Goal: Navigation & Orientation: Find specific page/section

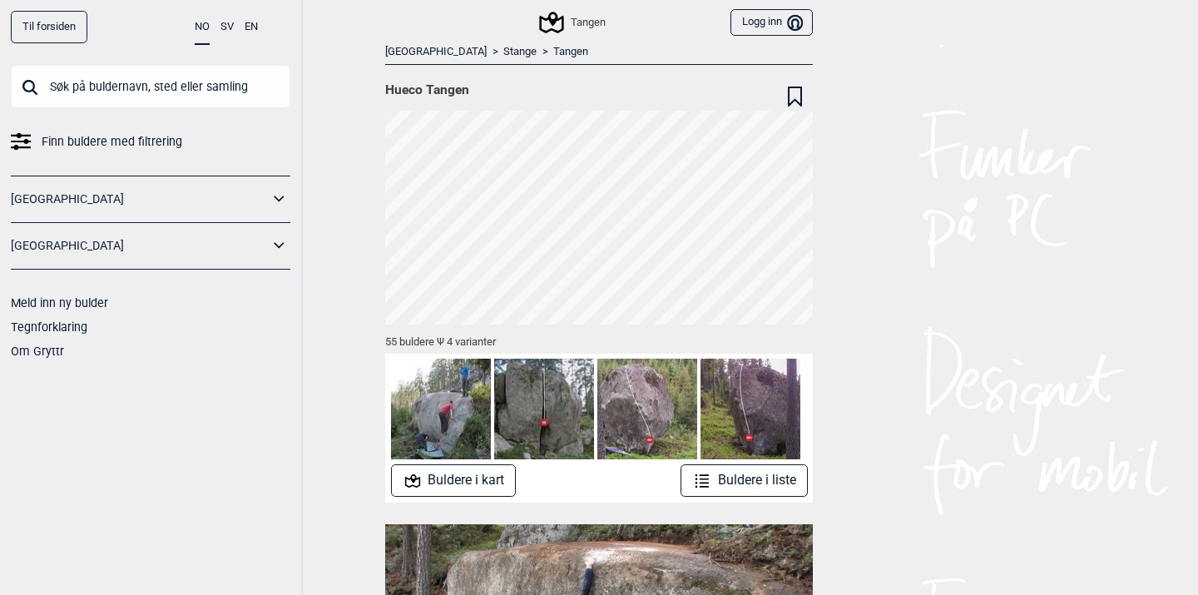
click at [555, 27] on icon at bounding box center [552, 23] width 32 height 32
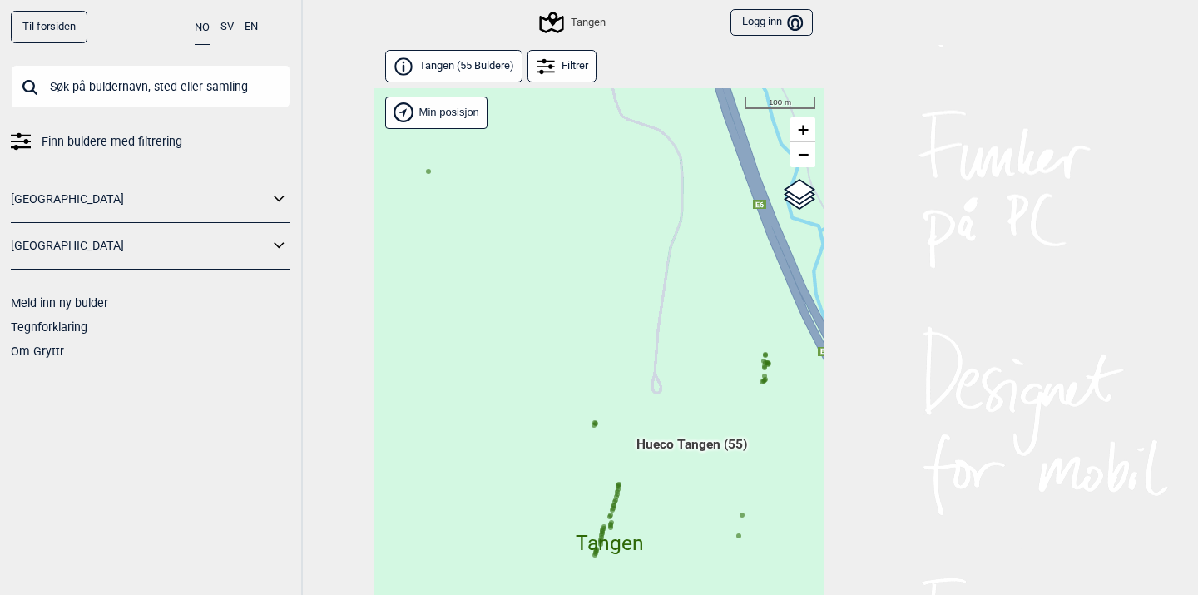
scroll to position [42, 0]
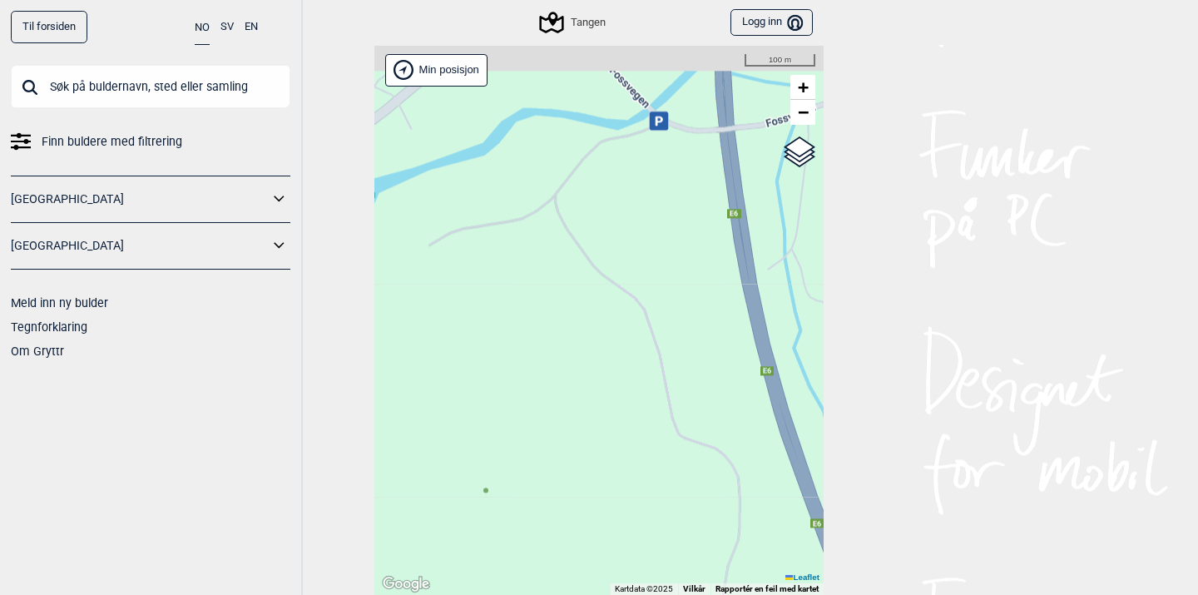
drag, startPoint x: 641, startPoint y: 239, endPoint x: 699, endPoint y: 600, distance: 365.7
click at [699, 552] on html "Til forsiden NO SV EN Finn buldere med filtrering [GEOGRAPHIC_DATA] [GEOGRAPHIC…" at bounding box center [599, 255] width 1198 height 595
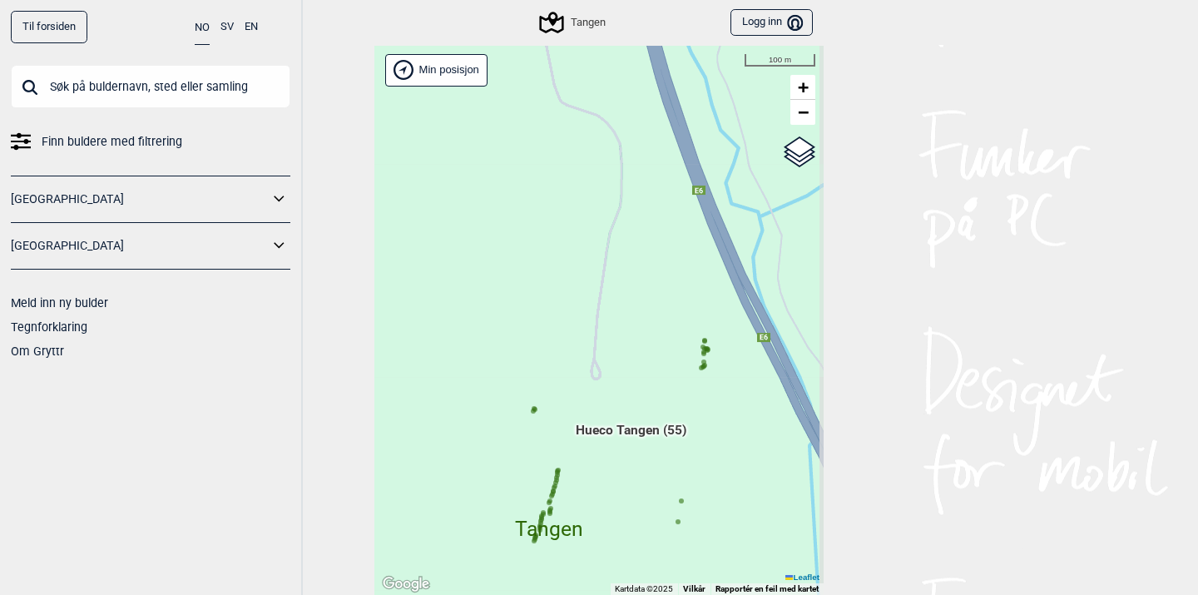
drag, startPoint x: 629, startPoint y: 440, endPoint x: 510, endPoint y: 107, distance: 353.4
click at [510, 107] on div "Hallingdal Gol Ål Stange Kolomoen Vallset [PERSON_NAME][GEOGRAPHIC_DATA] [GEOGR…" at bounding box center [598, 321] width 449 height 550
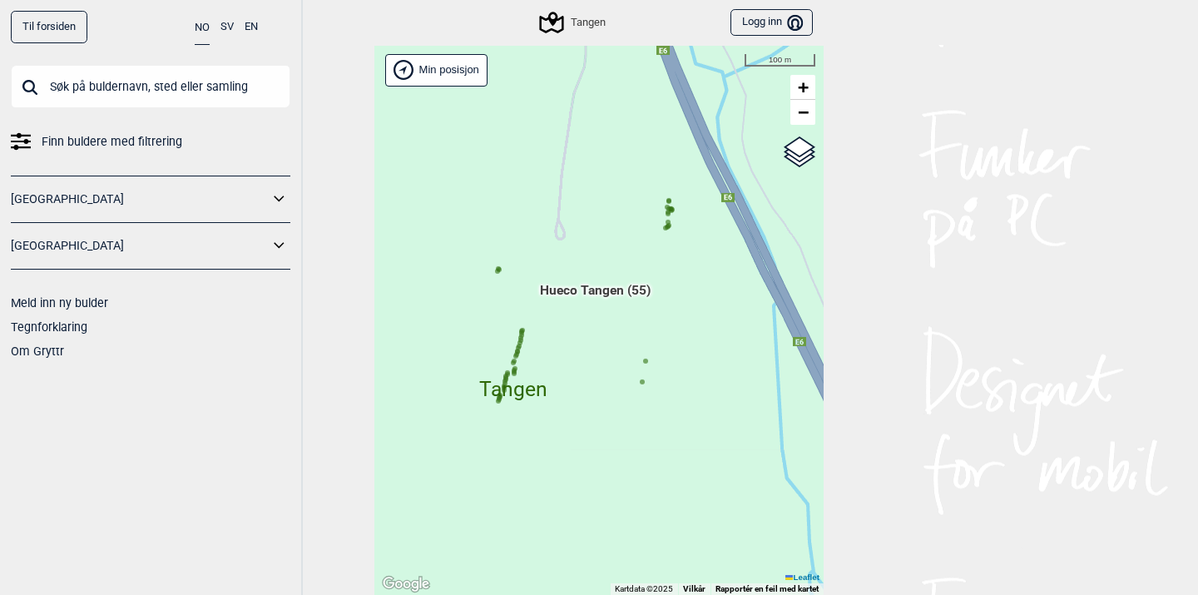
drag, startPoint x: 679, startPoint y: 283, endPoint x: 643, endPoint y: 143, distance: 144.3
click at [643, 143] on div "Hallingdal Gol Ål Stange Kolomoen Vallset [PERSON_NAME][GEOGRAPHIC_DATA] [GEOGR…" at bounding box center [598, 321] width 449 height 550
click at [802, 89] on span "+" at bounding box center [803, 87] width 11 height 21
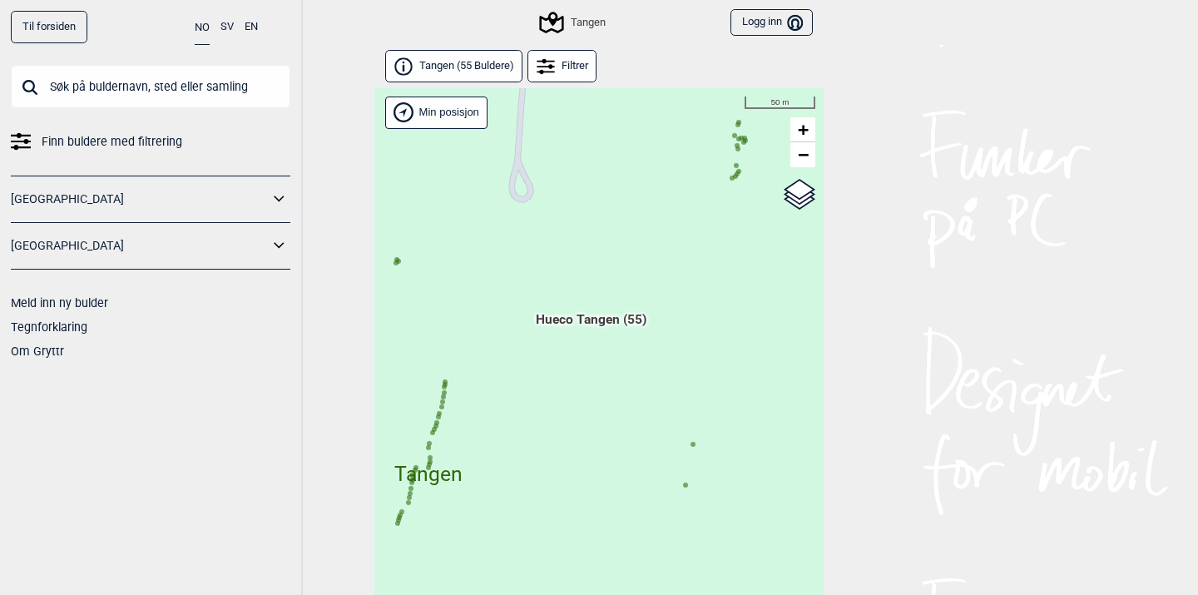
scroll to position [0, 0]
click at [398, 264] on circle at bounding box center [396, 262] width 5 height 5
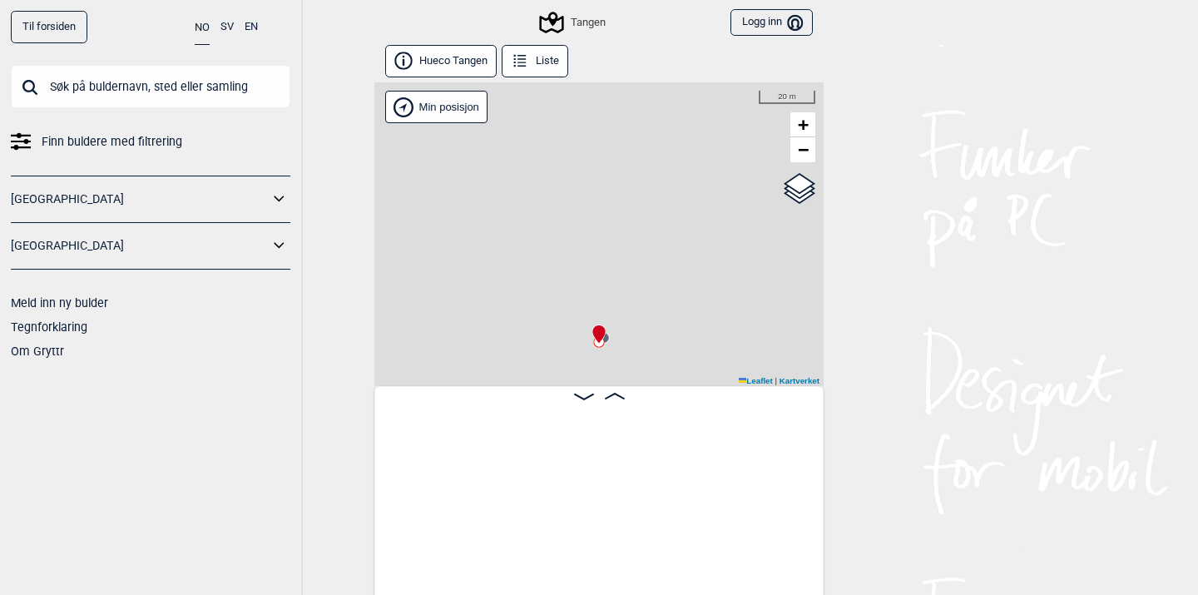
scroll to position [0, 4921]
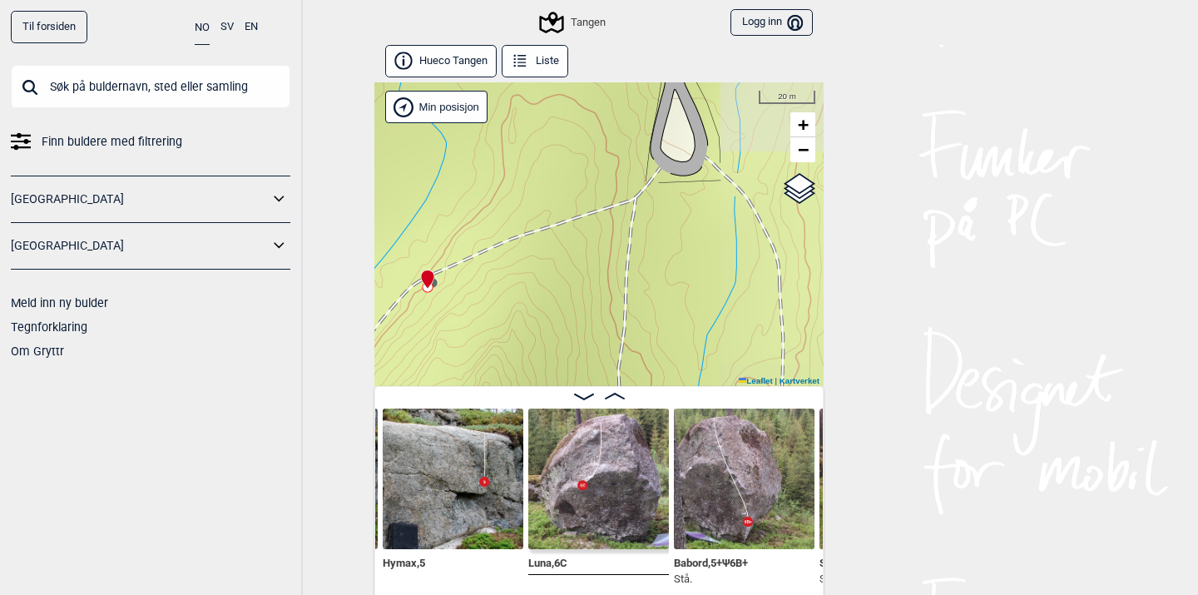
drag, startPoint x: 587, startPoint y: 268, endPoint x: 415, endPoint y: 212, distance: 180.2
click at [415, 212] on div "[PERSON_NAME] posisjon Min posisjon 20 m + − Kartverket OpenStreetMap Google sa…" at bounding box center [598, 234] width 449 height 304
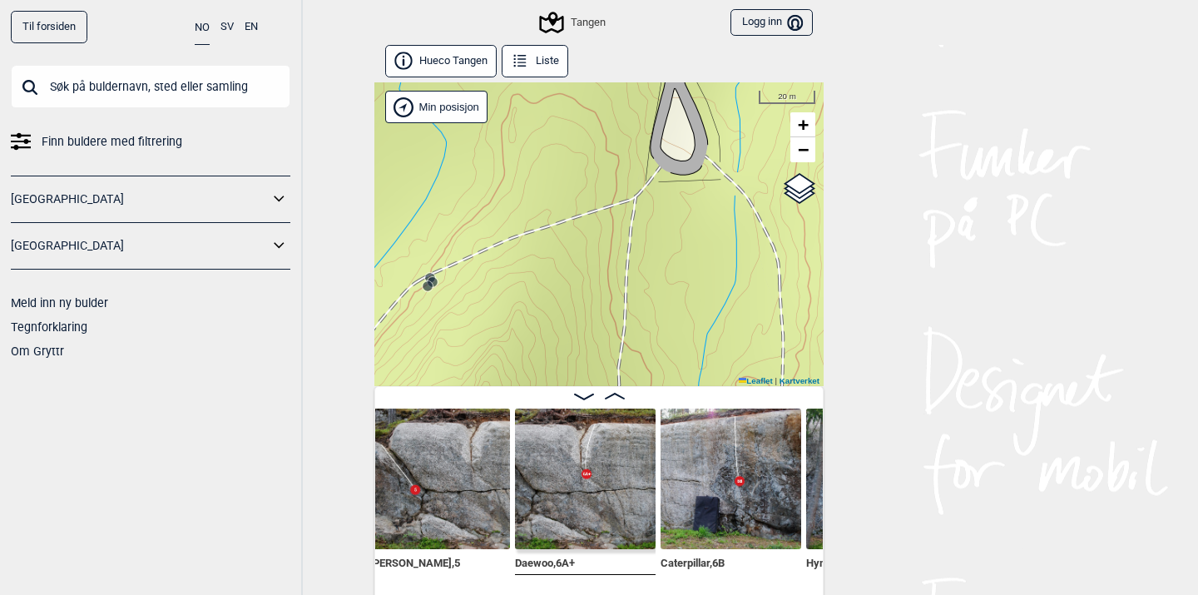
scroll to position [0, 4085]
click at [805, 158] on span "−" at bounding box center [803, 149] width 11 height 21
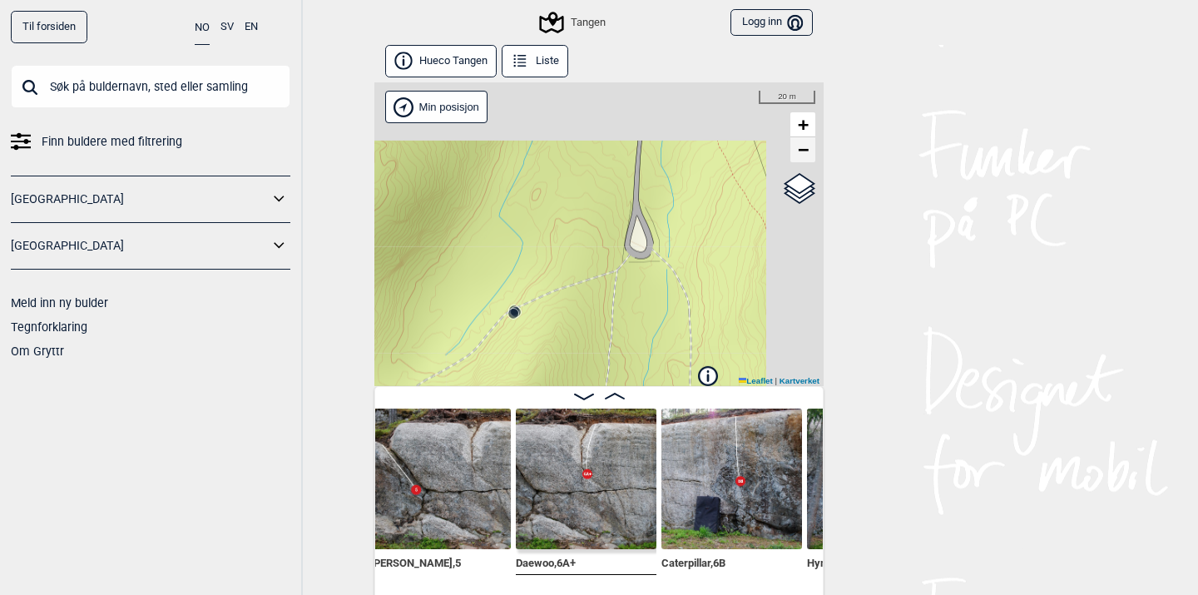
click at [805, 158] on span "−" at bounding box center [803, 149] width 11 height 21
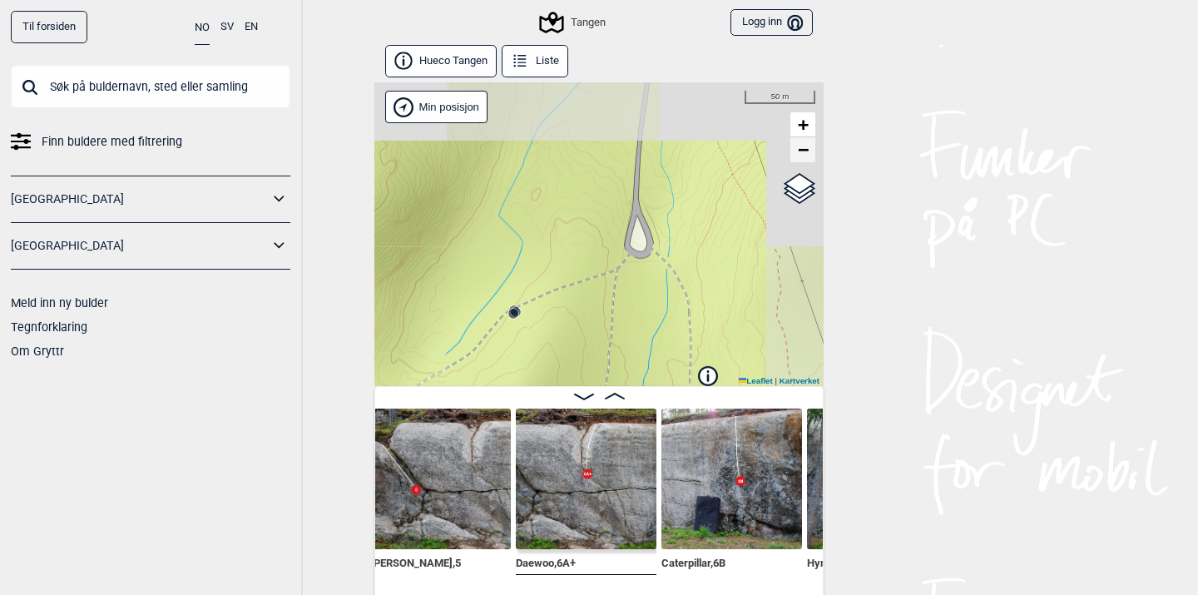
click at [805, 158] on span "−" at bounding box center [803, 149] width 11 height 21
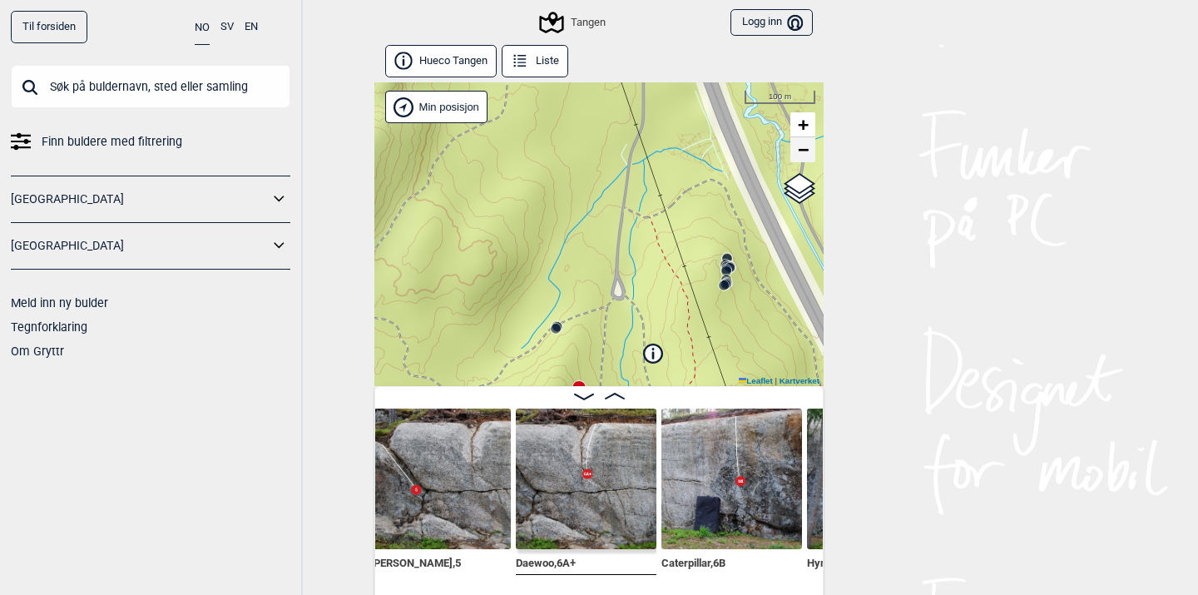
click at [805, 158] on span "−" at bounding box center [803, 149] width 11 height 21
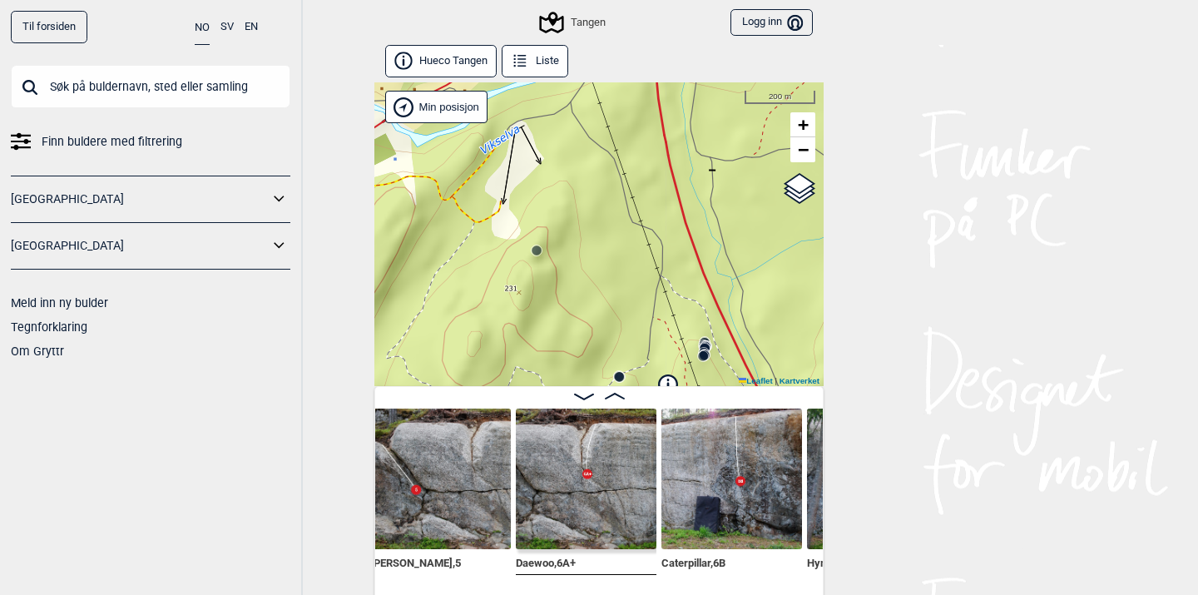
drag, startPoint x: 717, startPoint y: 216, endPoint x: 759, endPoint y: 258, distance: 58.8
click at [759, 258] on div "[PERSON_NAME] posisjon Min posisjon 200 m + − Kartverket OpenStreetMap Google s…" at bounding box center [598, 234] width 449 height 304
click at [536, 250] on circle at bounding box center [537, 250] width 10 height 10
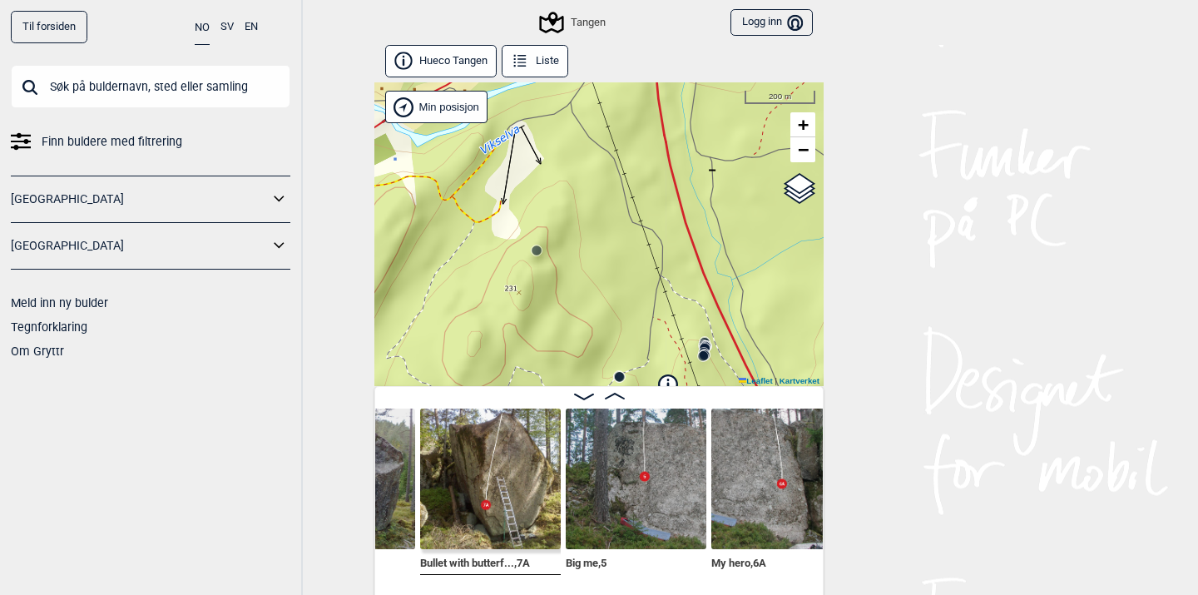
scroll to position [0, 5785]
click at [806, 154] on span "−" at bounding box center [803, 149] width 11 height 21
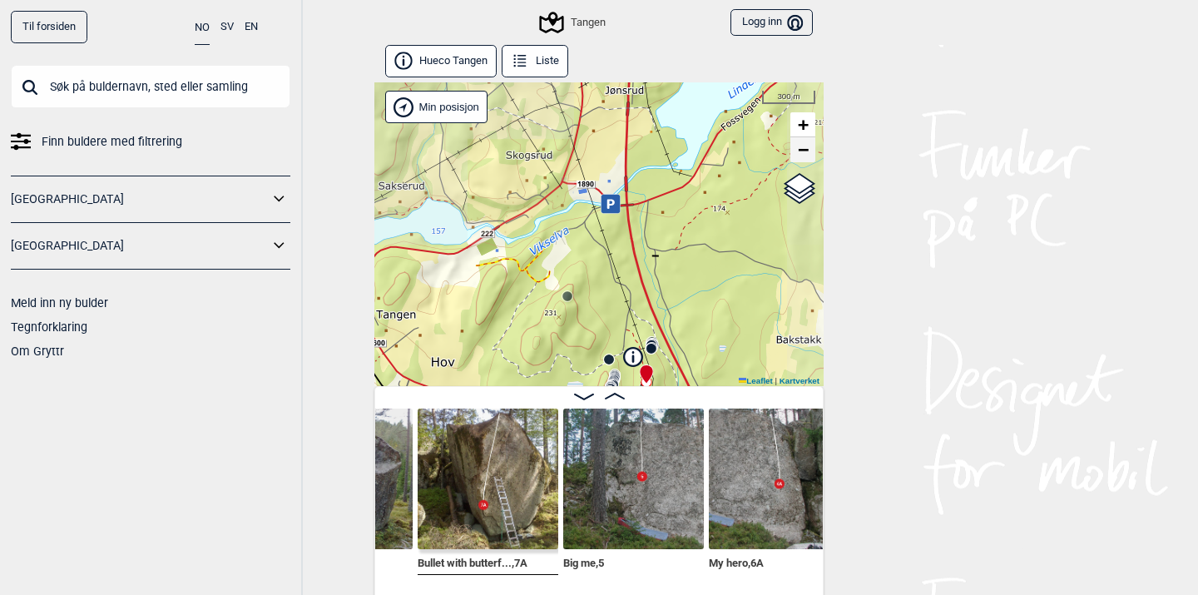
click at [806, 154] on span "−" at bounding box center [803, 149] width 11 height 21
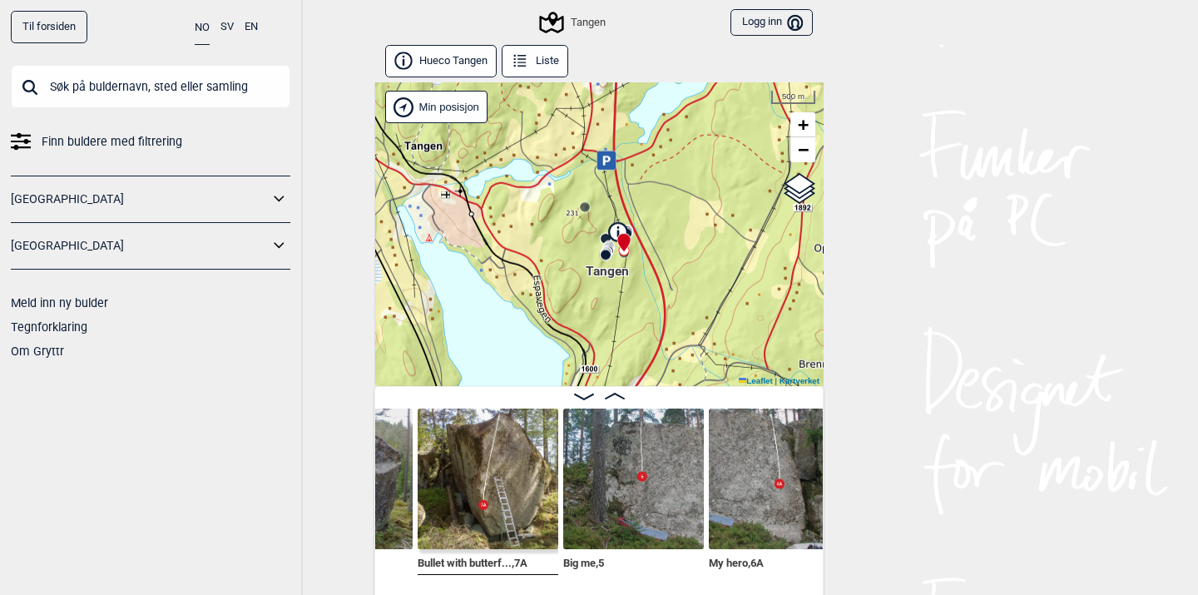
drag, startPoint x: 724, startPoint y: 266, endPoint x: 725, endPoint y: 151, distance: 115.7
click at [725, 151] on div "[PERSON_NAME] posisjon Min posisjon 500 m + − Kartverket OpenStreetMap Google s…" at bounding box center [598, 234] width 449 height 304
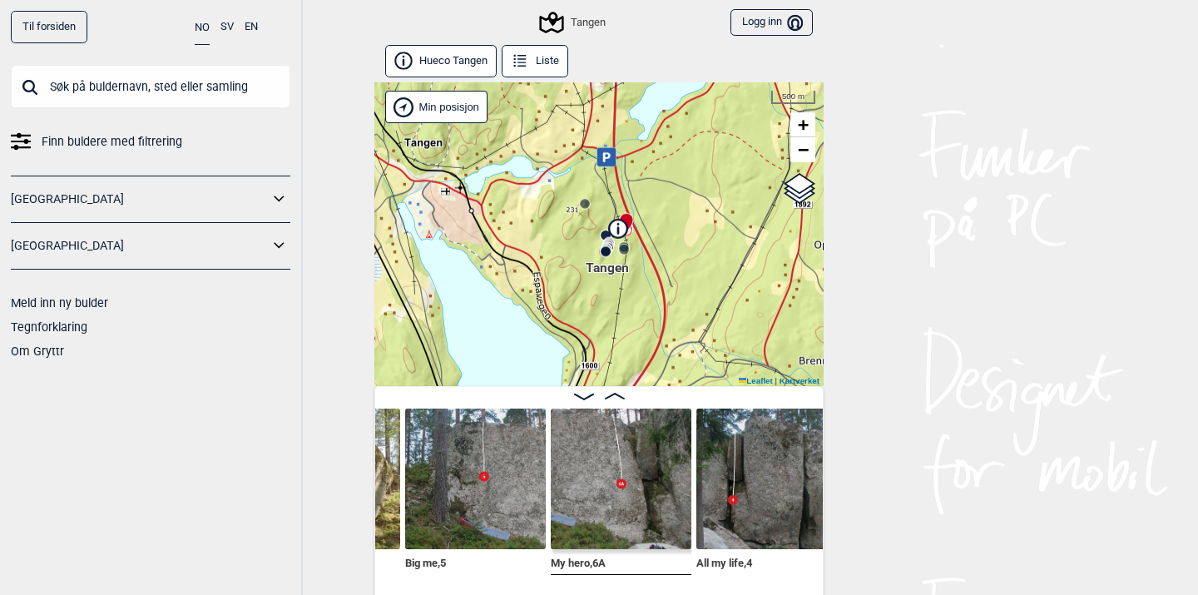
scroll to position [0, 5970]
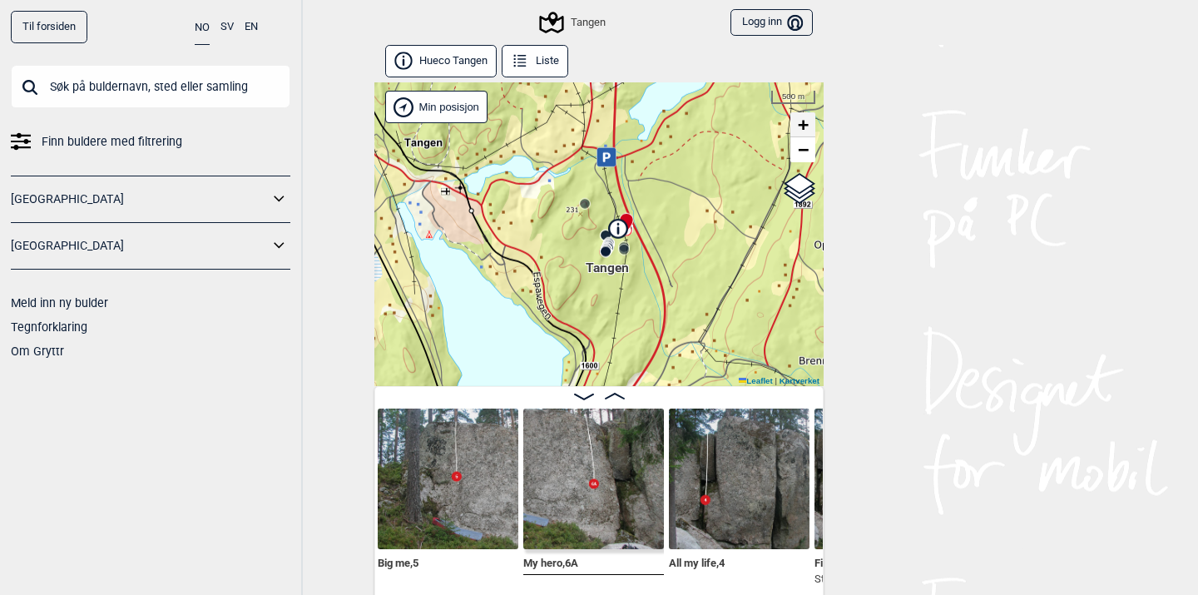
click at [807, 126] on span "+" at bounding box center [803, 124] width 11 height 21
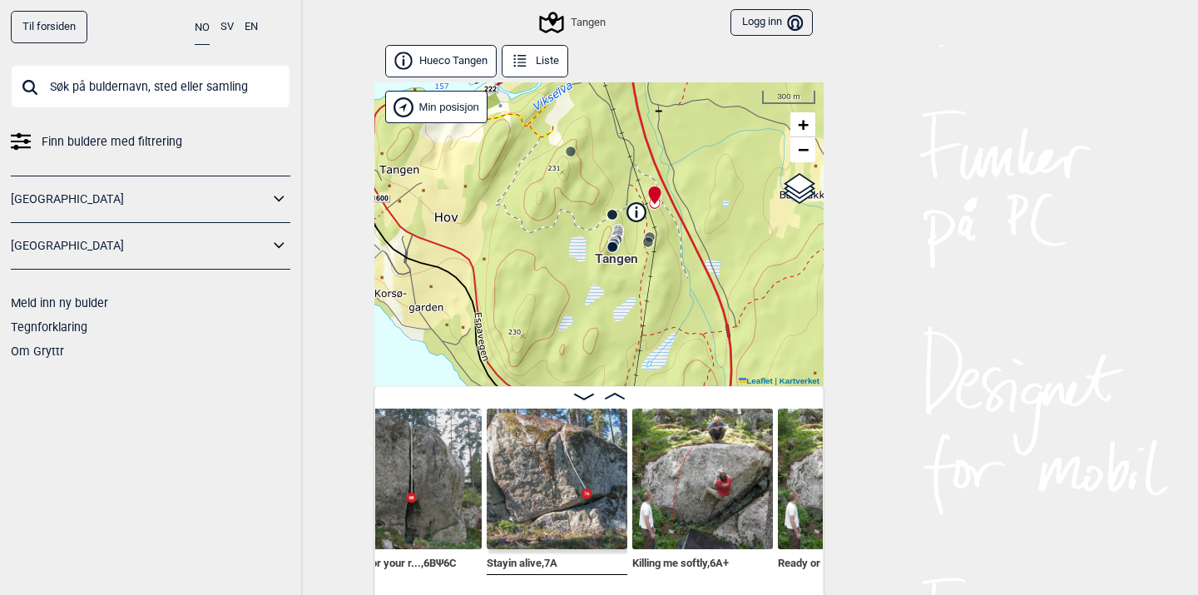
scroll to position [0, 6444]
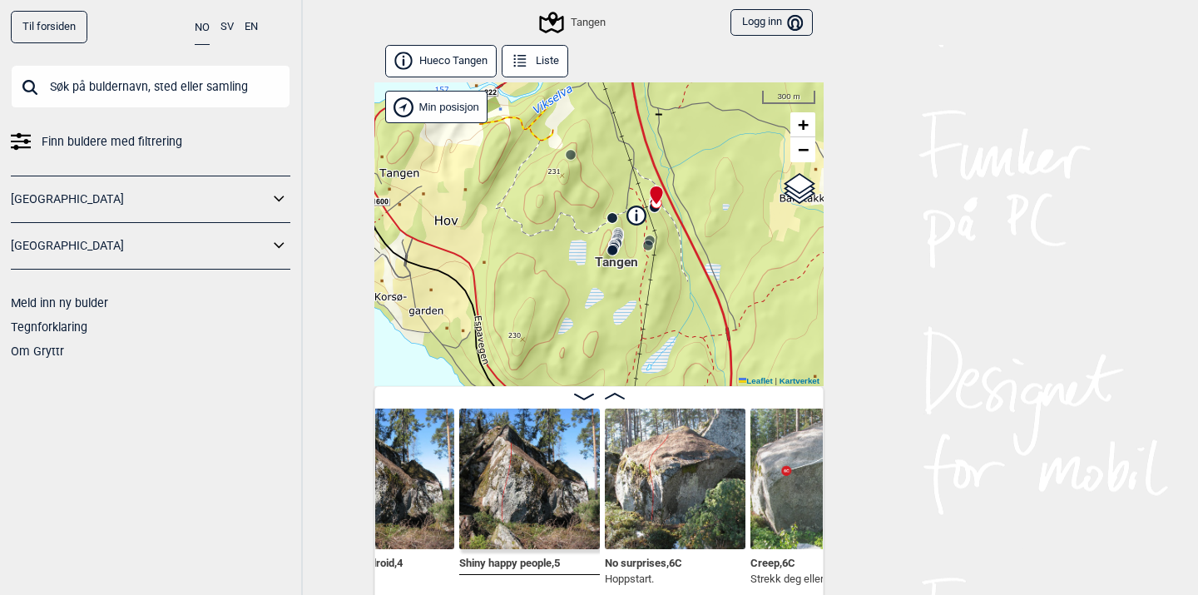
scroll to position [0, 7054]
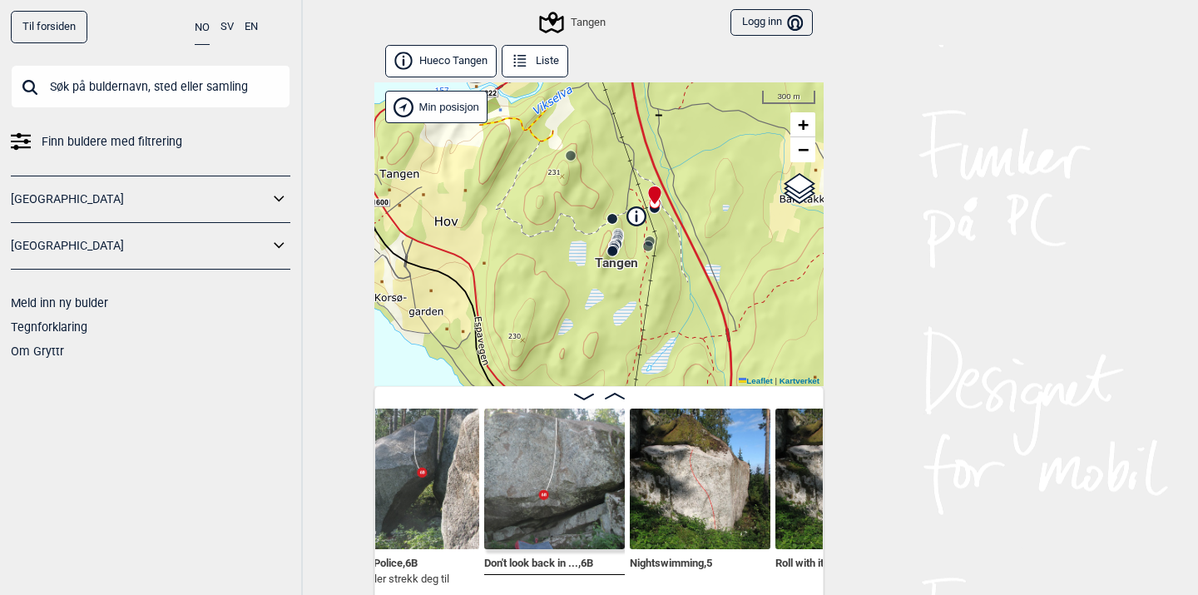
scroll to position [0, 7618]
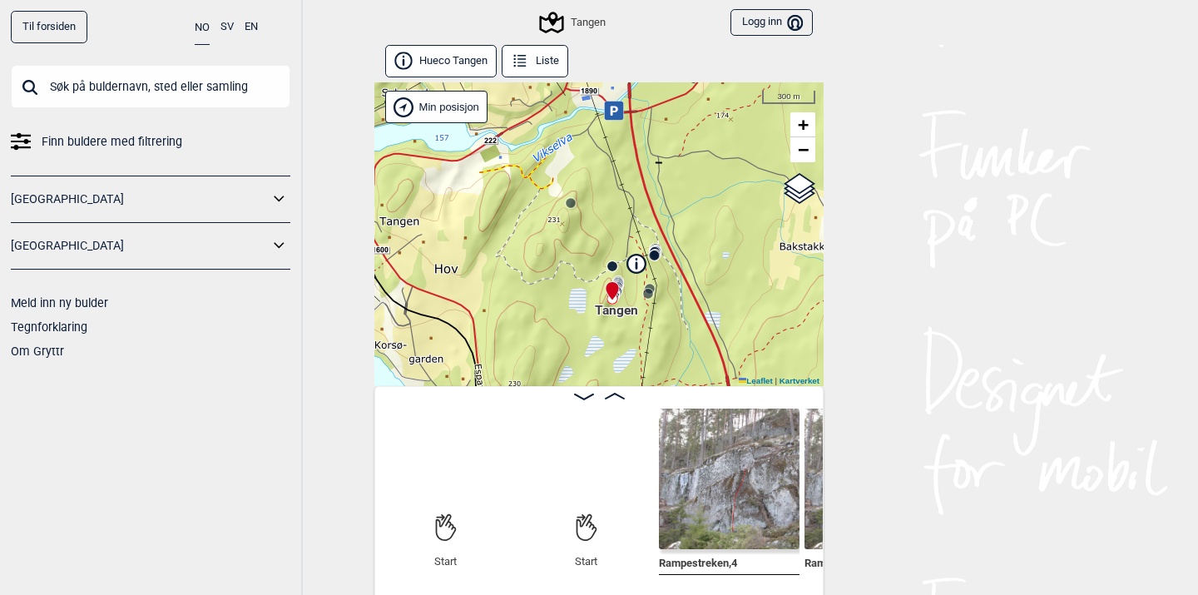
click at [582, 514] on icon at bounding box center [587, 527] width 21 height 27
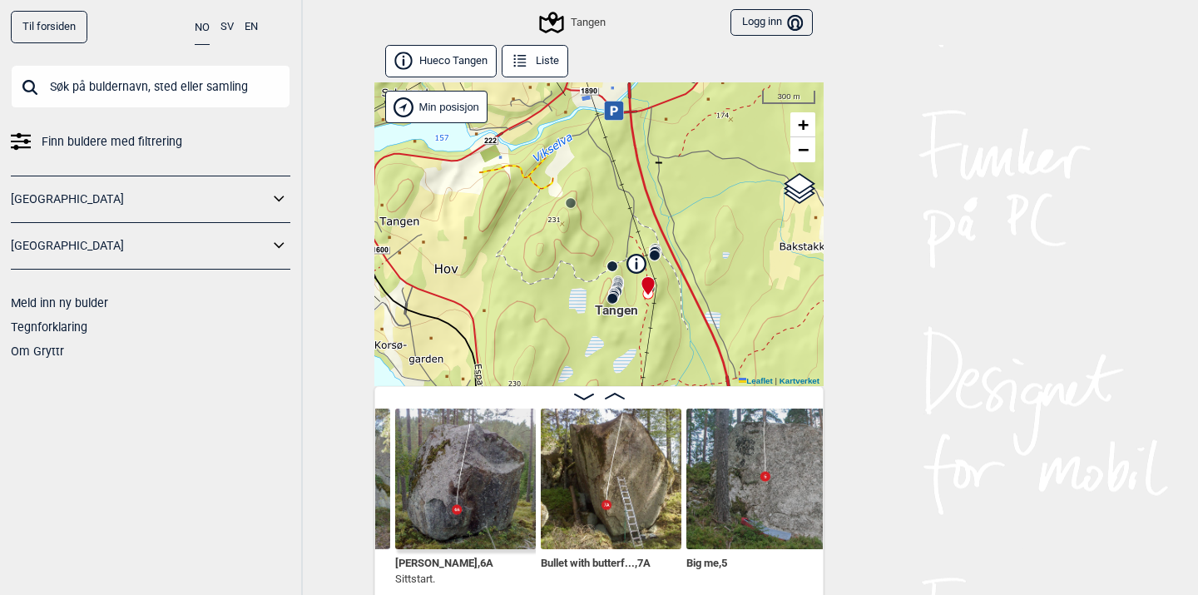
scroll to position [0, 5797]
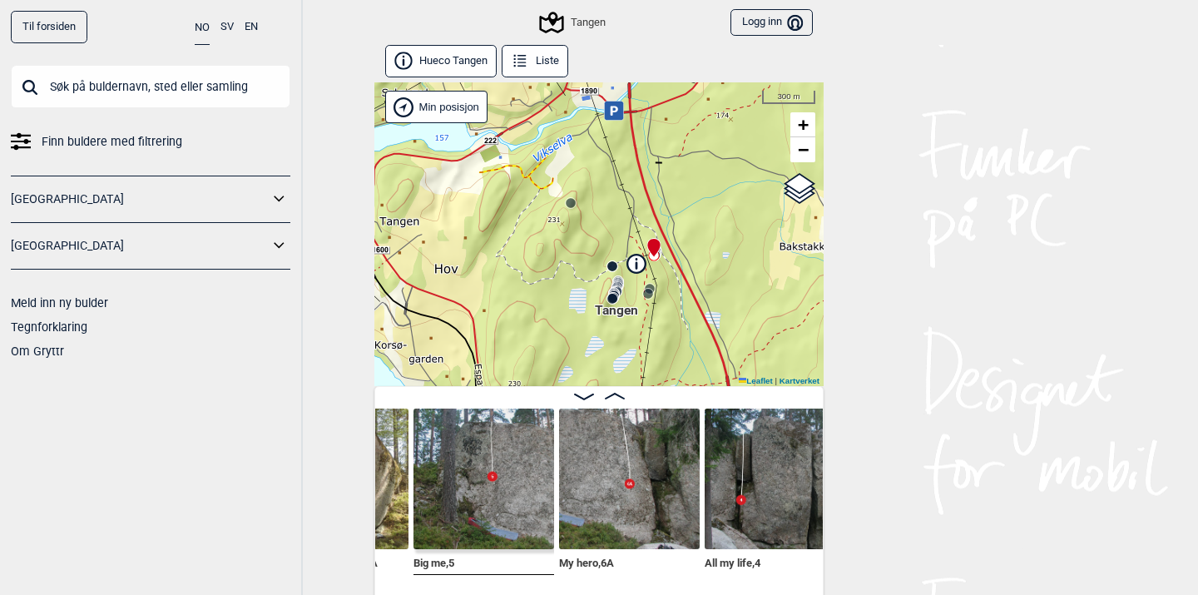
scroll to position [0, 6075]
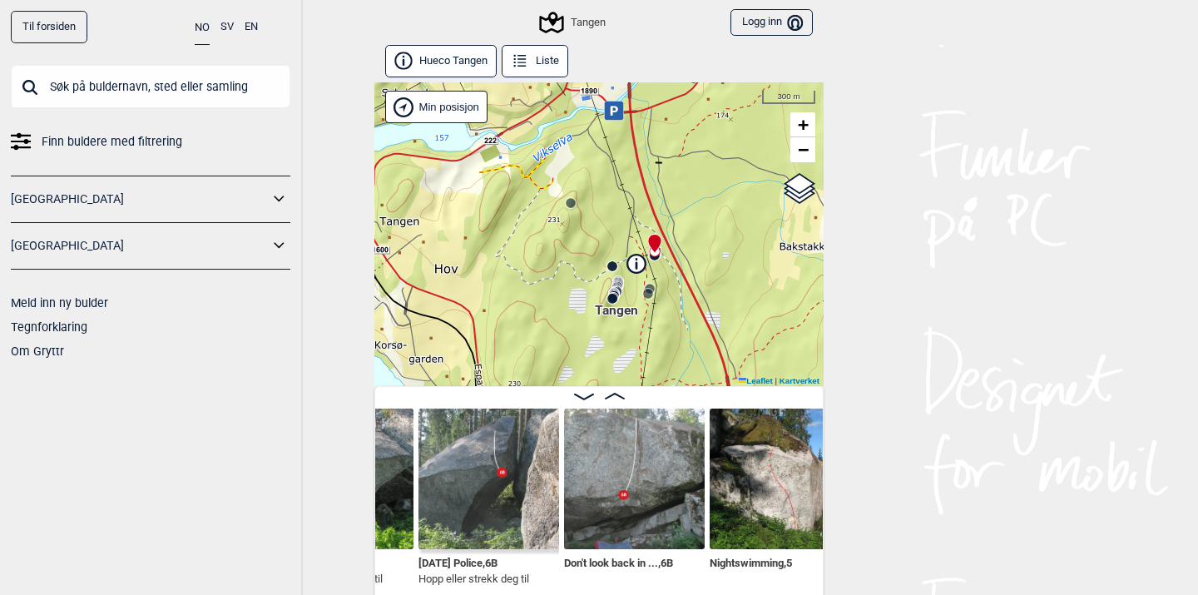
scroll to position [0, 7669]
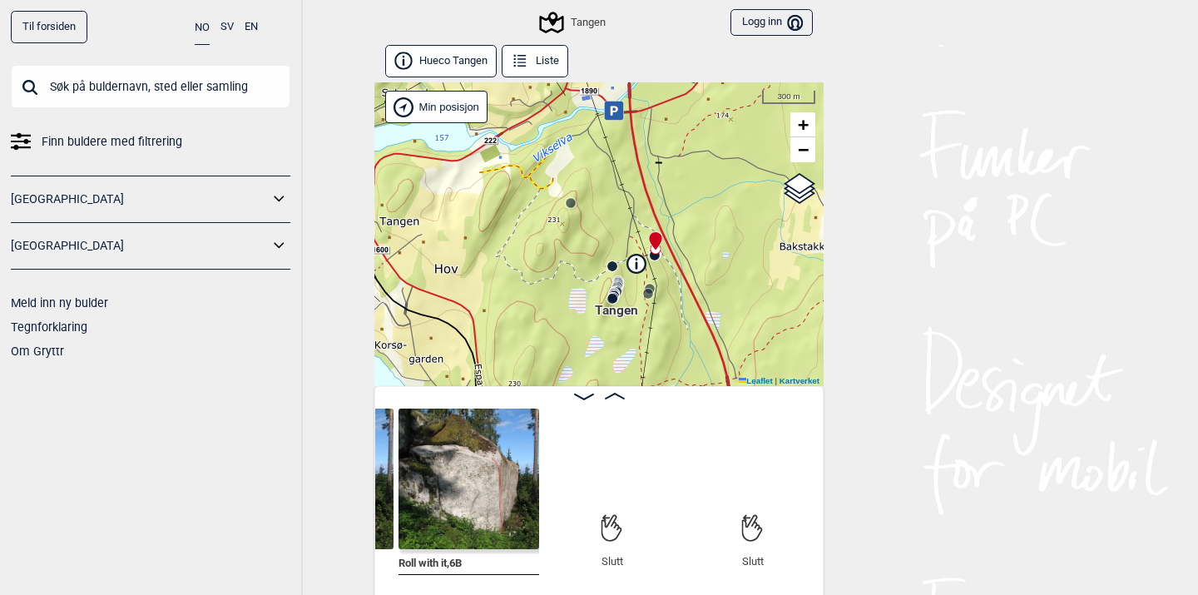
scroll to position [0, 8123]
drag, startPoint x: 885, startPoint y: 466, endPoint x: 890, endPoint y: 556, distance: 90.0
click at [890, 556] on div "Til forsiden NO SV EN Finn buldere med filtrering [GEOGRAPHIC_DATA] [GEOGRAPHIC…" at bounding box center [599, 297] width 1198 height 595
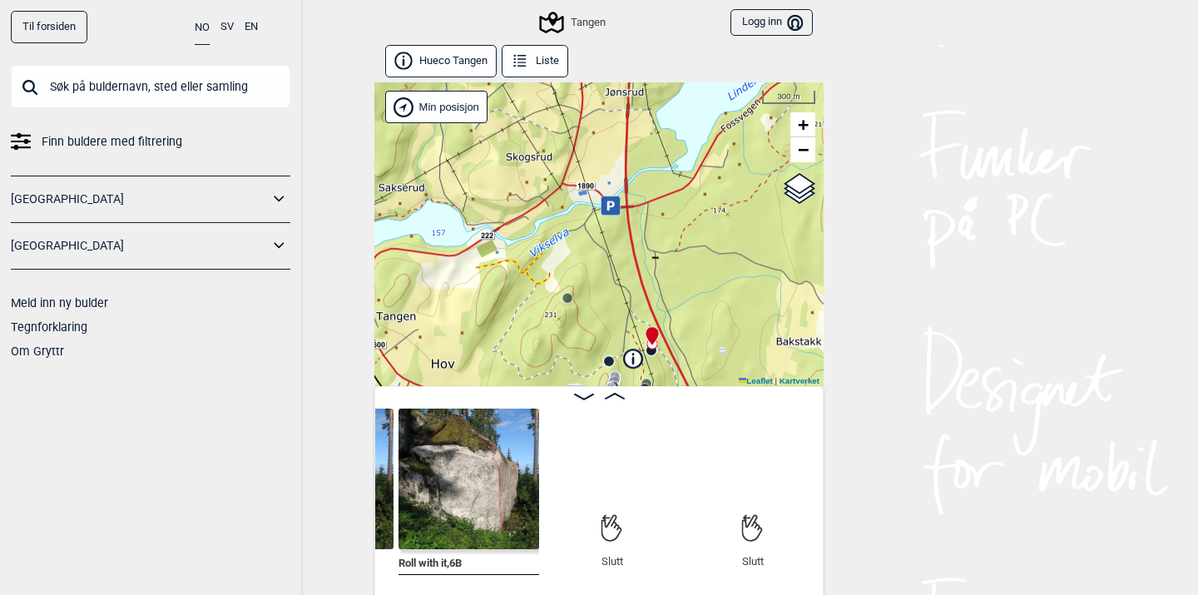
drag, startPoint x: 716, startPoint y: 295, endPoint x: 713, endPoint y: 389, distance: 94.9
click at [713, 389] on div "Hueco Tangen Liste Tangen Brukerens posisjon Min posisjon 300 m + − Kartverket …" at bounding box center [598, 322] width 449 height 555
click at [804, 151] on span "−" at bounding box center [803, 149] width 11 height 21
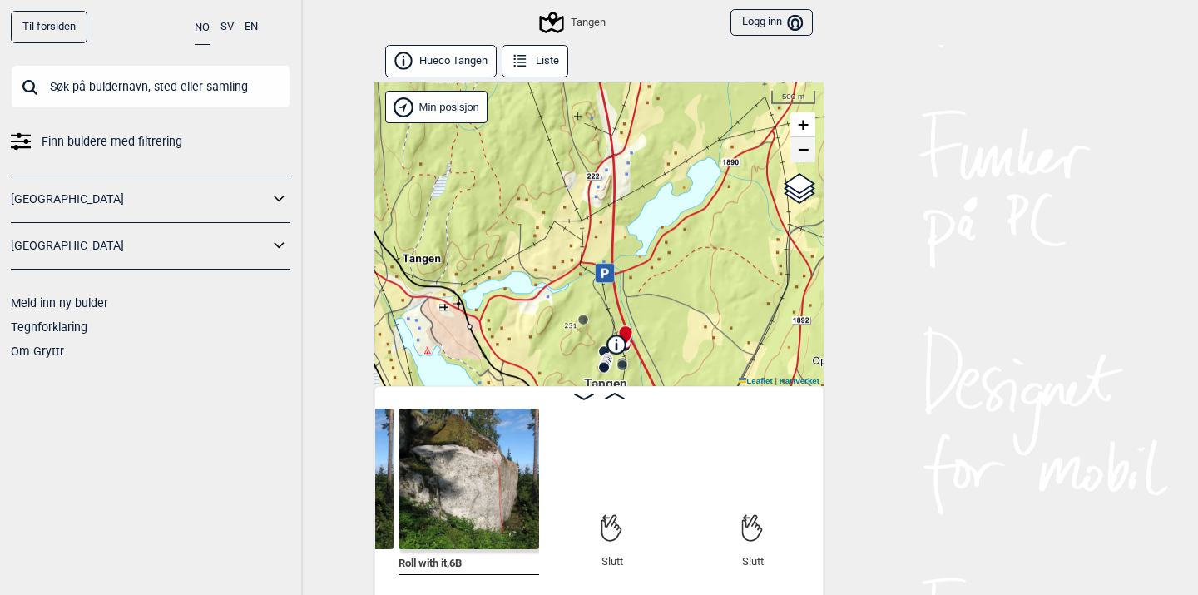
click at [804, 151] on span "−" at bounding box center [803, 149] width 11 height 21
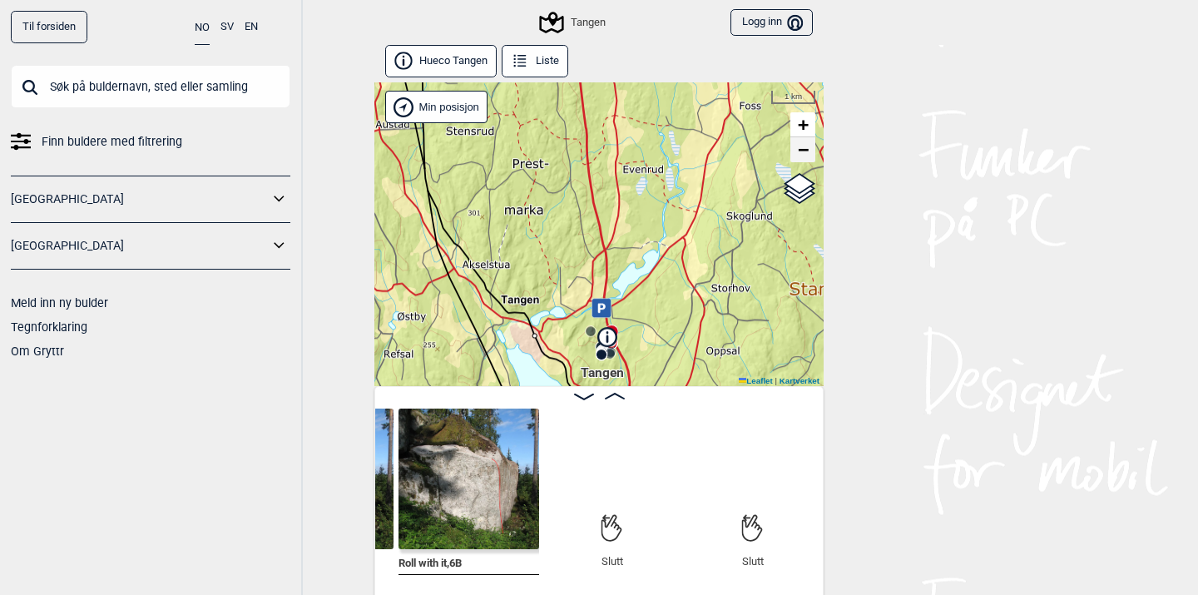
click at [804, 151] on span "−" at bounding box center [803, 149] width 11 height 21
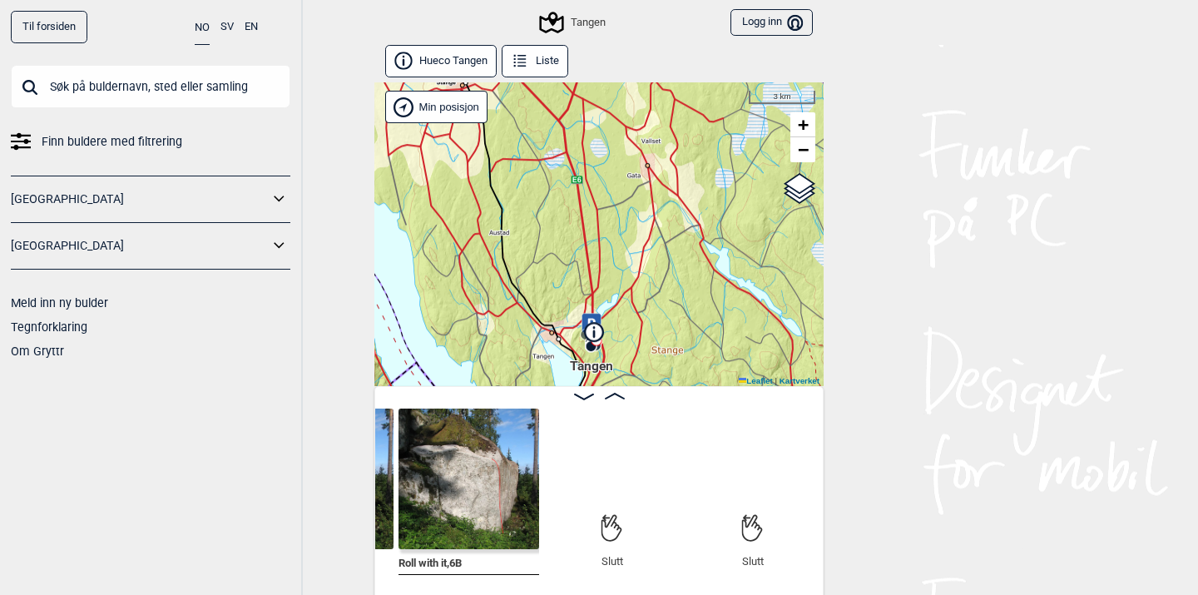
drag, startPoint x: 667, startPoint y: 190, endPoint x: 658, endPoint y: 188, distance: 9.3
click at [658, 188] on div "[PERSON_NAME] posisjon Min posisjon 3 km + − Kartverket OpenStreetMap Google sa…" at bounding box center [598, 234] width 449 height 304
click at [227, 77] on input "text" at bounding box center [151, 86] width 280 height 43
type input "d"
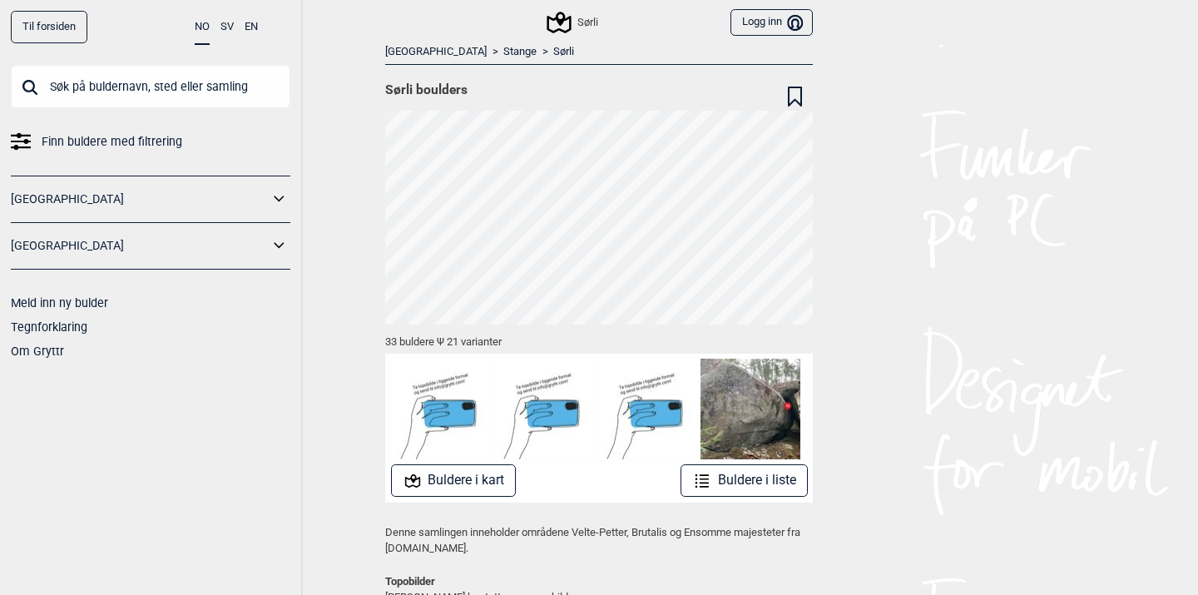
click at [434, 478] on button "Buldere i kart" at bounding box center [454, 480] width 126 height 32
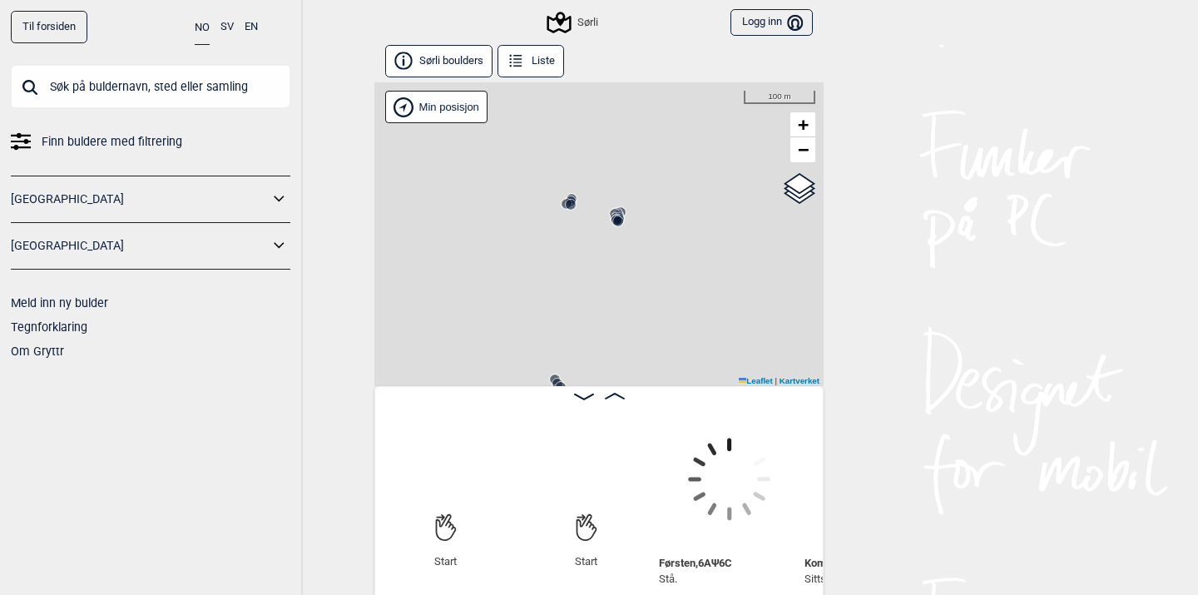
scroll to position [0, 131]
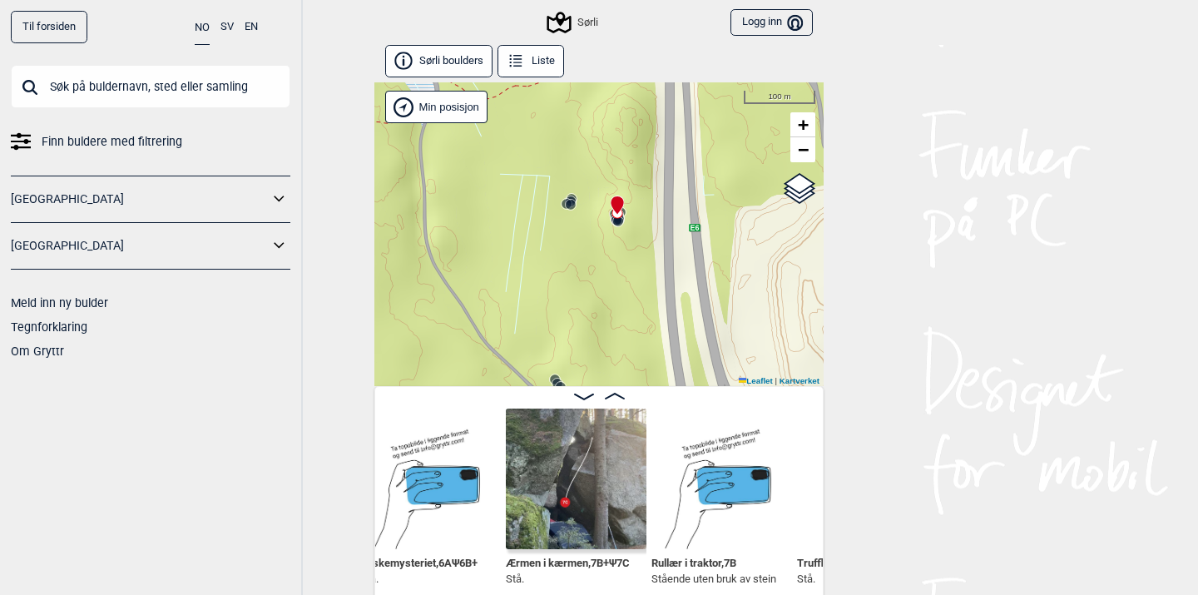
scroll to position [0, 2781]
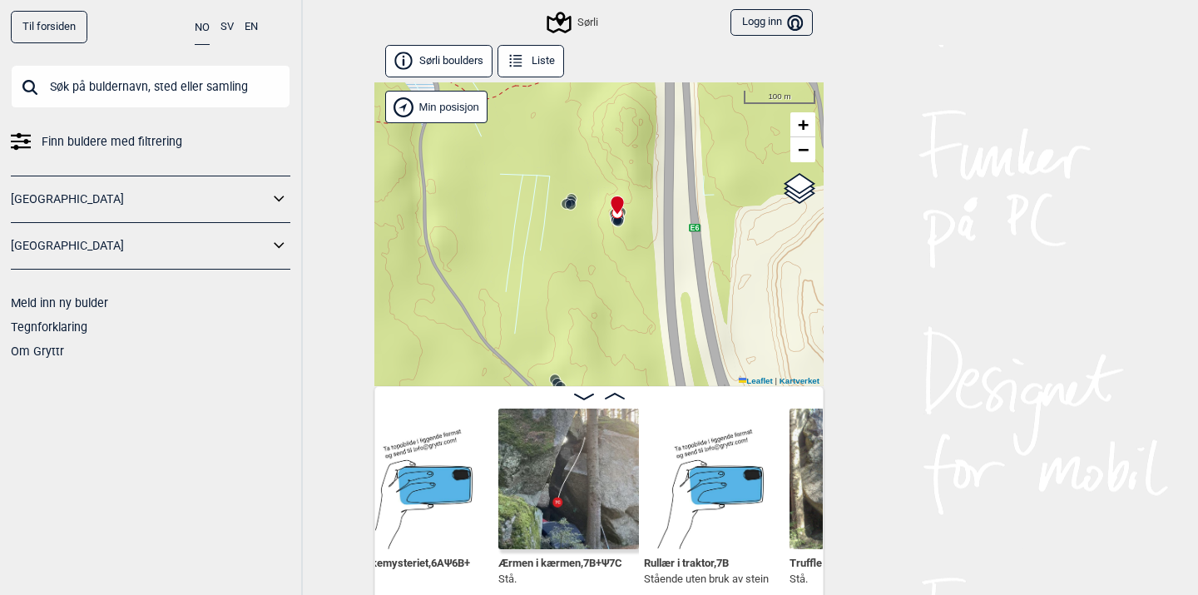
click at [565, 469] on img at bounding box center [568, 478] width 141 height 141
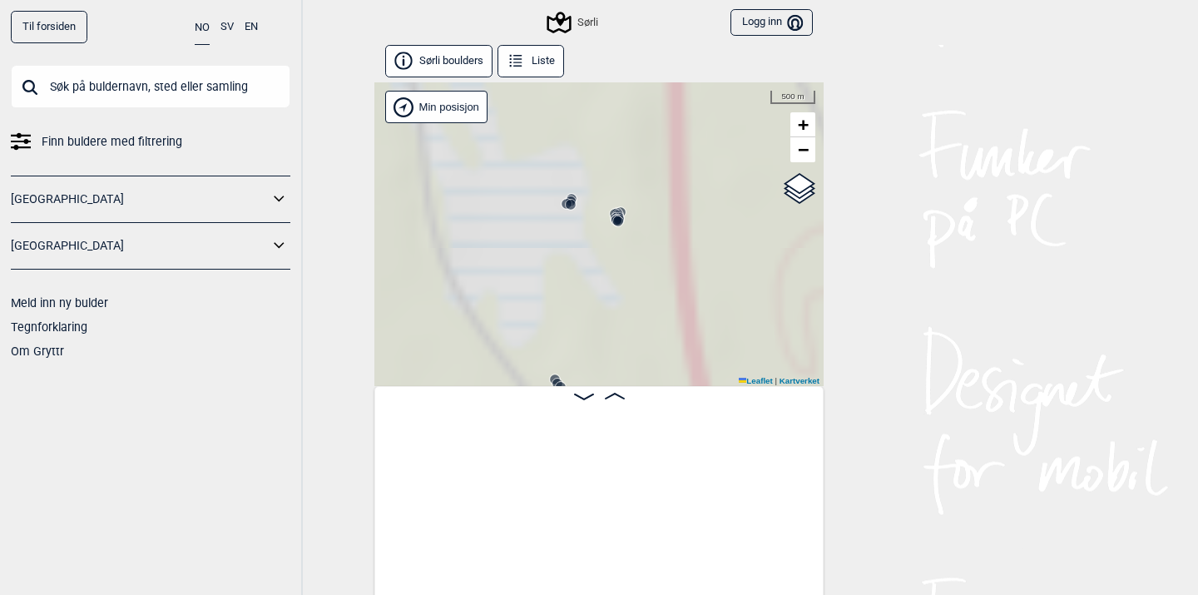
scroll to position [0, 131]
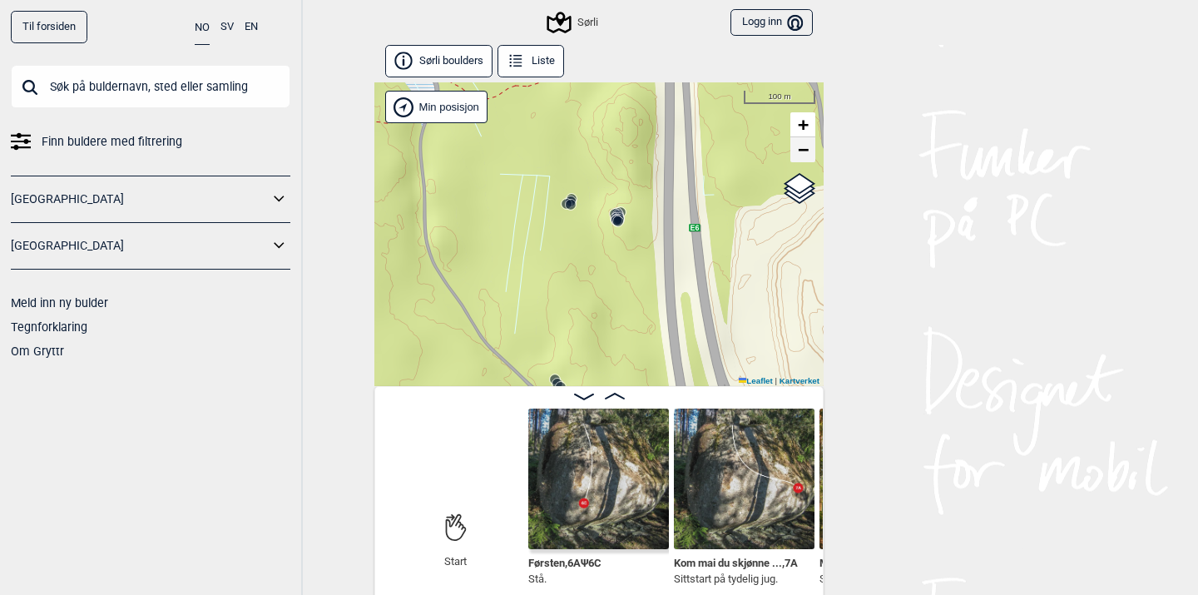
click at [804, 151] on span "−" at bounding box center [803, 149] width 11 height 21
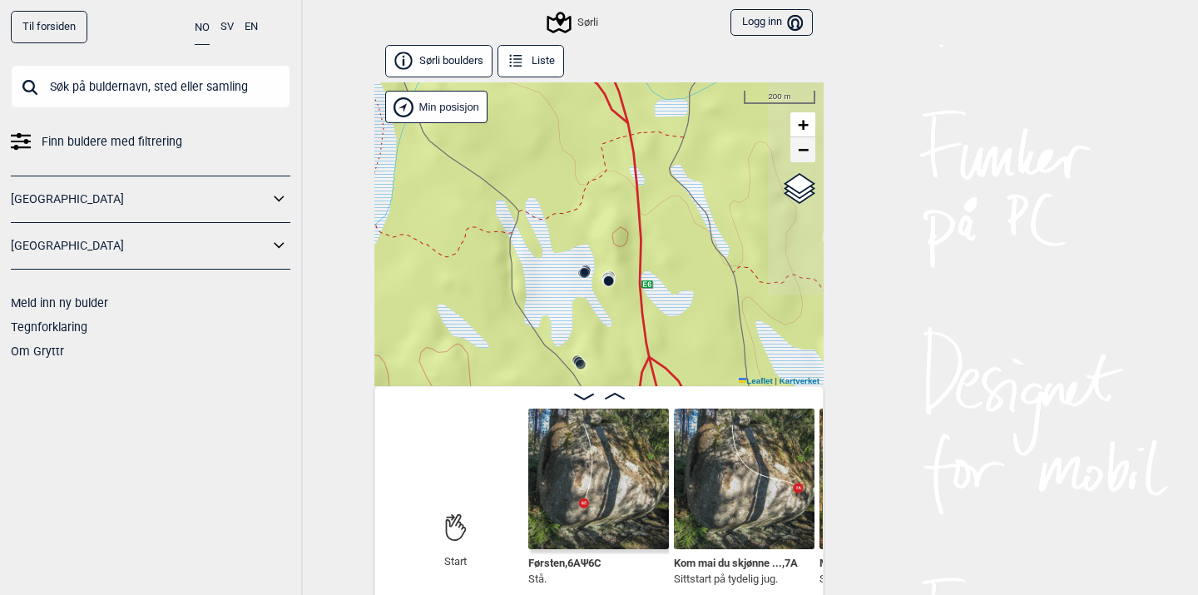
click at [804, 151] on span "−" at bounding box center [803, 149] width 11 height 21
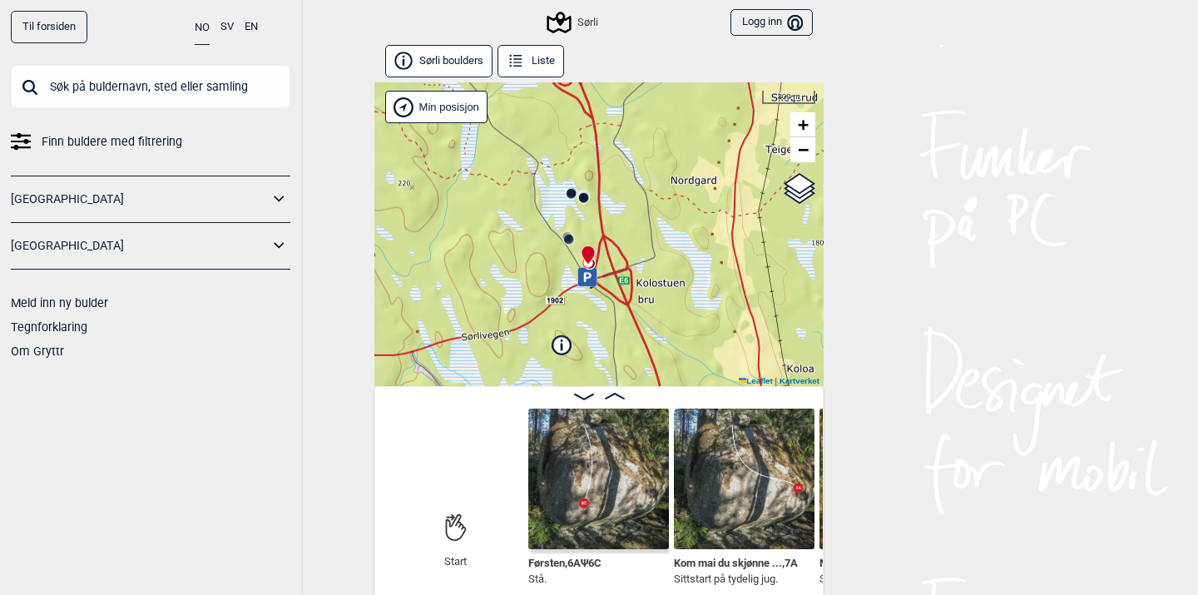
drag, startPoint x: 714, startPoint y: 270, endPoint x: 694, endPoint y: 157, distance: 114.1
click at [694, 156] on div "Sørli Min posisjon 300 m + − Kartverket OpenStreetMap Google satellite Leaflet …" at bounding box center [598, 234] width 449 height 304
click at [803, 151] on span "−" at bounding box center [803, 149] width 11 height 21
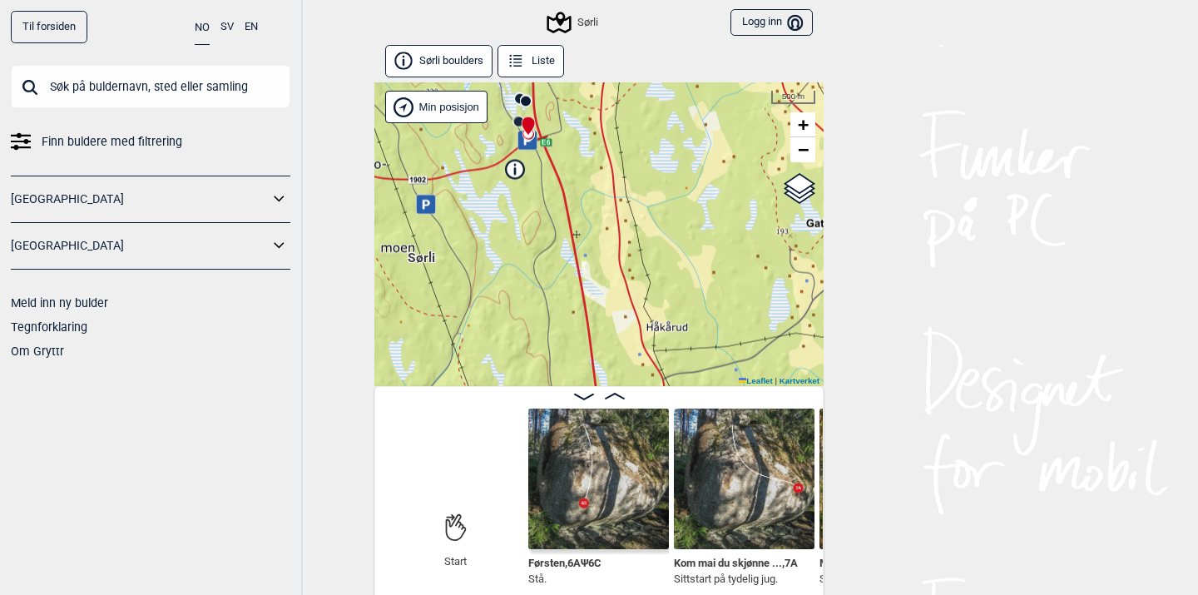
drag, startPoint x: 766, startPoint y: 250, endPoint x: 693, endPoint y: 43, distance: 219.7
click at [693, 43] on div "Til forsiden NO SV EN Finn buldere med filtrering Norge Sverige Meld inn ny bul…" at bounding box center [599, 297] width 1198 height 595
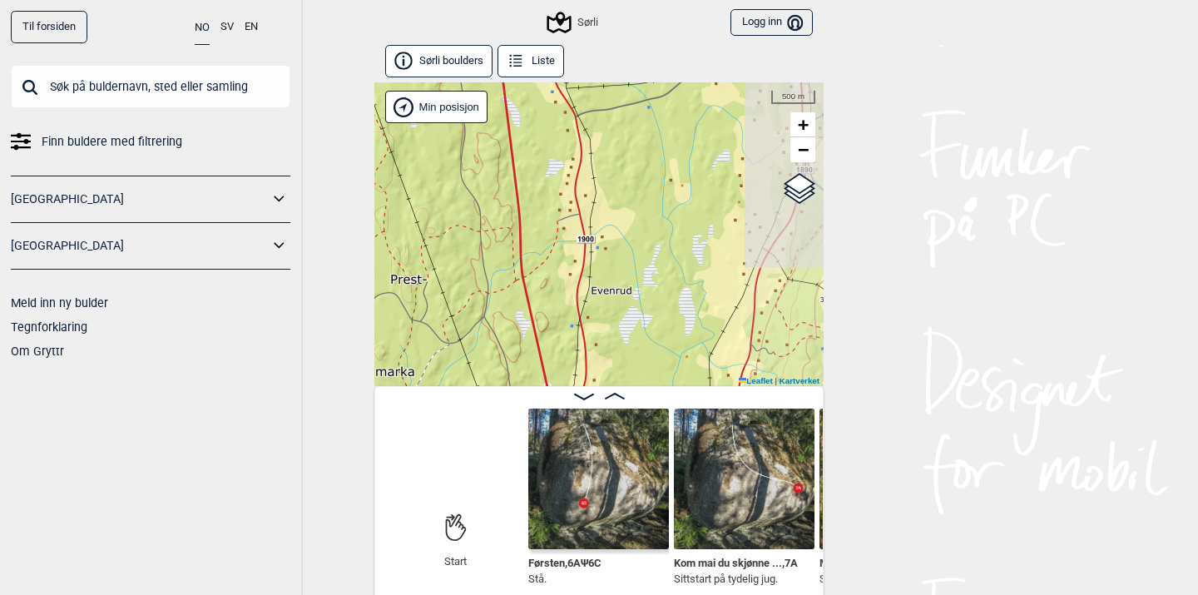
drag, startPoint x: 721, startPoint y: 229, endPoint x: 642, endPoint y: 2, distance: 239.7
click at [642, 2] on div "Til forsiden NO SV EN Finn buldere med filtrering Norge Sverige Meld inn ny bul…" at bounding box center [599, 297] width 1198 height 595
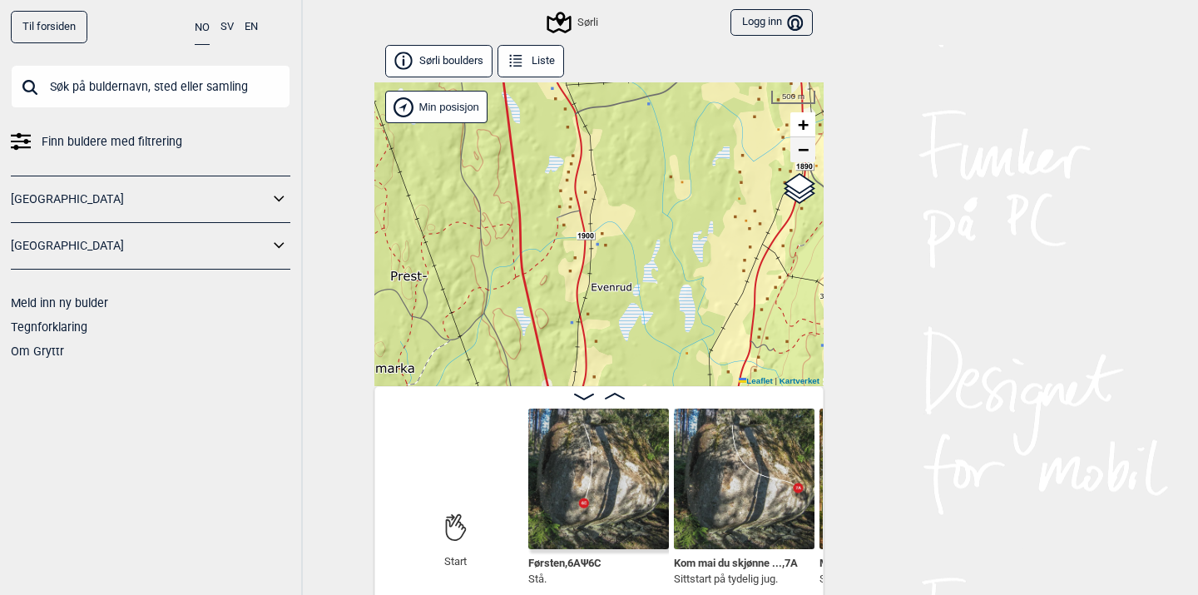
click at [802, 151] on span "−" at bounding box center [803, 149] width 11 height 21
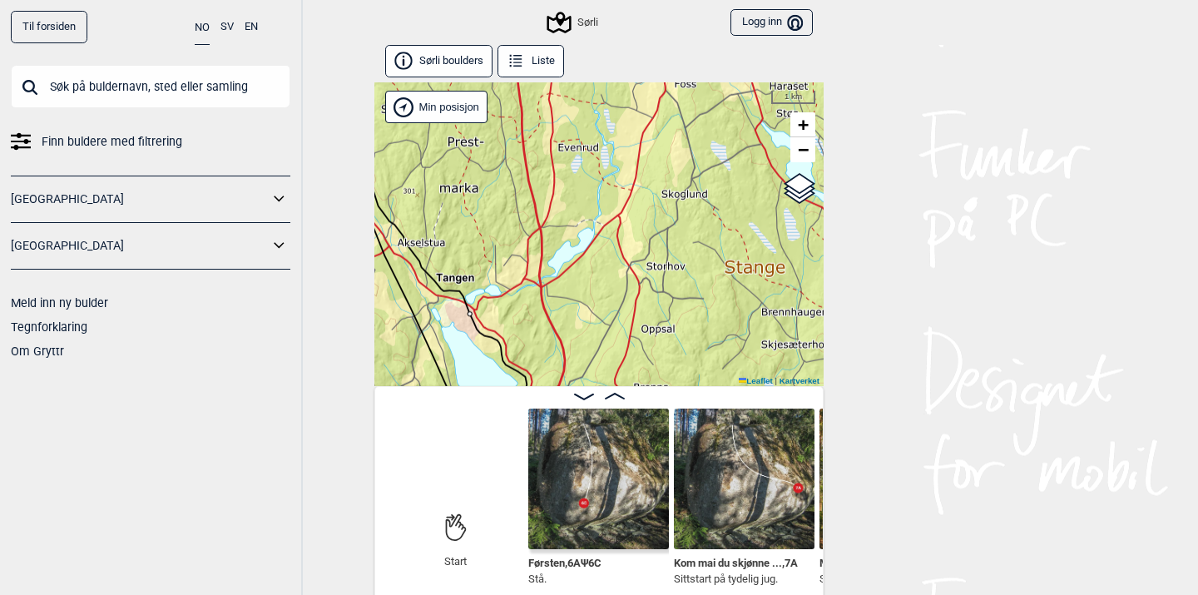
drag, startPoint x: 741, startPoint y: 253, endPoint x: 705, endPoint y: 87, distance: 170.4
click at [704, 87] on div "Sørli Min posisjon 1 km + − Kartverket OpenStreetMap Google satellite Leaflet |…" at bounding box center [598, 234] width 449 height 304
